Goal: Task Accomplishment & Management: Manage account settings

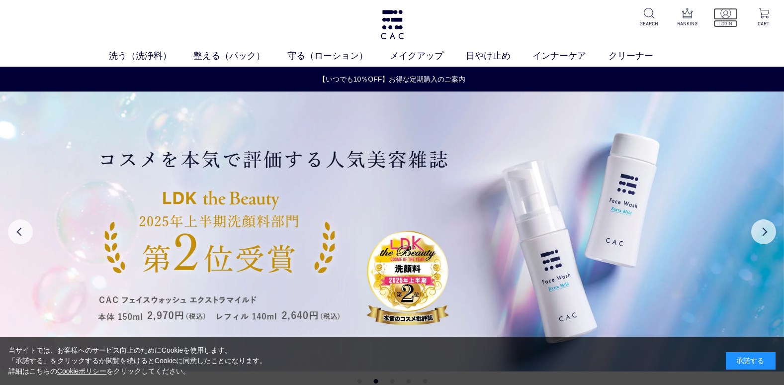
click at [725, 14] on img at bounding box center [726, 13] width 10 height 10
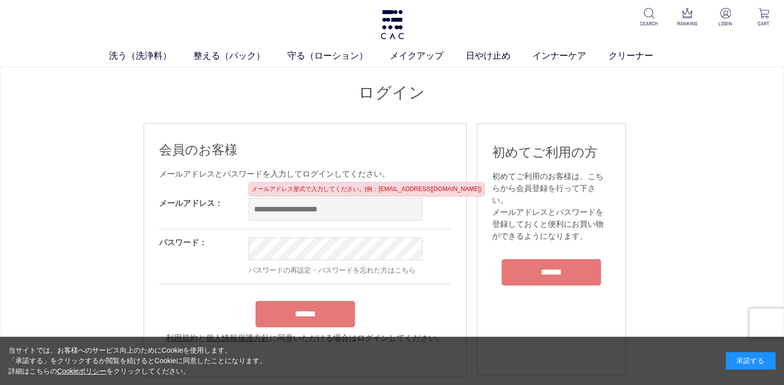
click at [273, 210] on input "email" at bounding box center [336, 209] width 174 height 23
type input "**********"
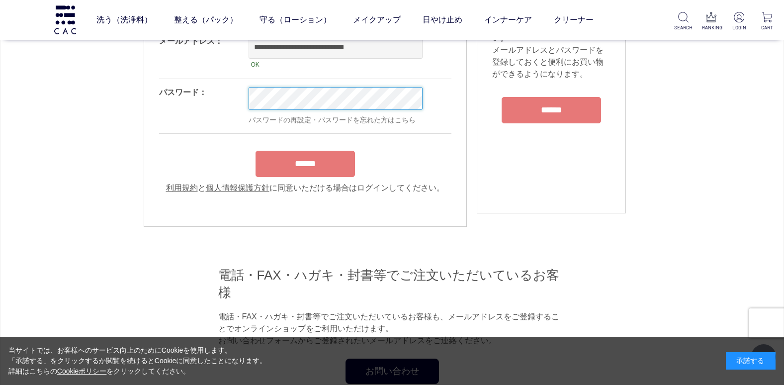
scroll to position [99, 0]
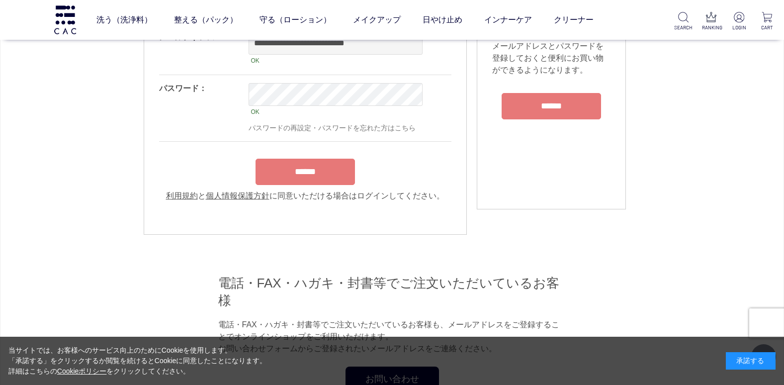
click at [319, 169] on input "******" at bounding box center [305, 172] width 99 height 26
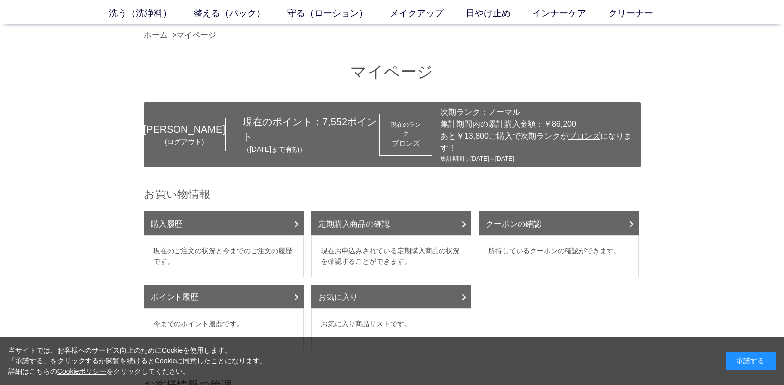
scroll to position [99, 0]
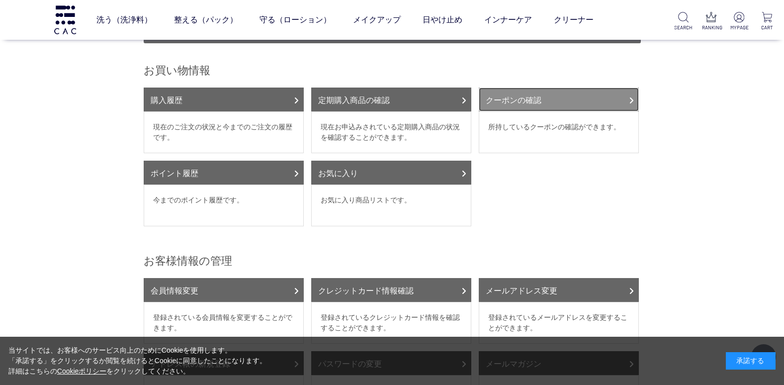
click at [626, 91] on link "クーポンの確認" at bounding box center [559, 100] width 160 height 24
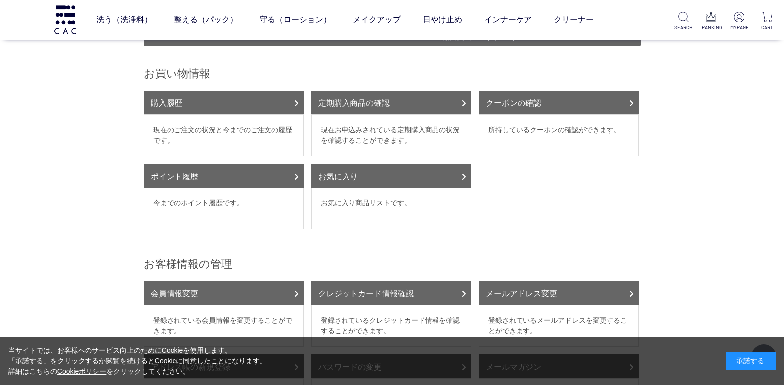
scroll to position [0, 0]
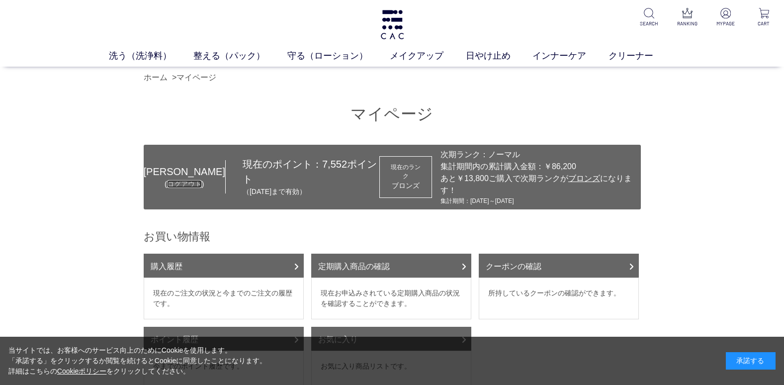
click at [167, 180] on link "ログアウト" at bounding box center [184, 184] width 35 height 8
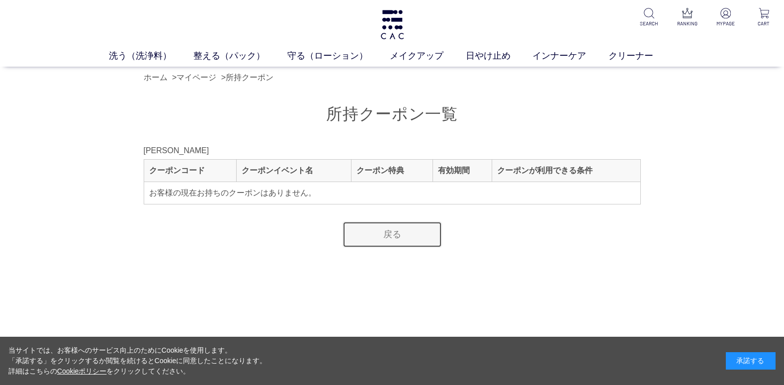
click at [417, 237] on link "戻る" at bounding box center [392, 234] width 99 height 26
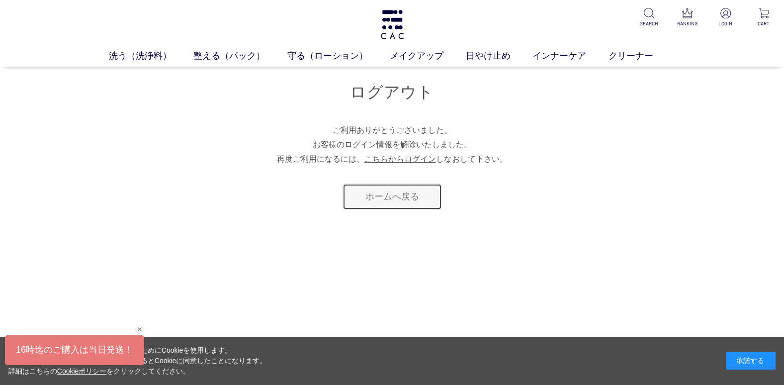
click at [367, 199] on link "ホームへ戻る" at bounding box center [392, 197] width 99 height 26
